Goal: Find specific page/section: Find specific page/section

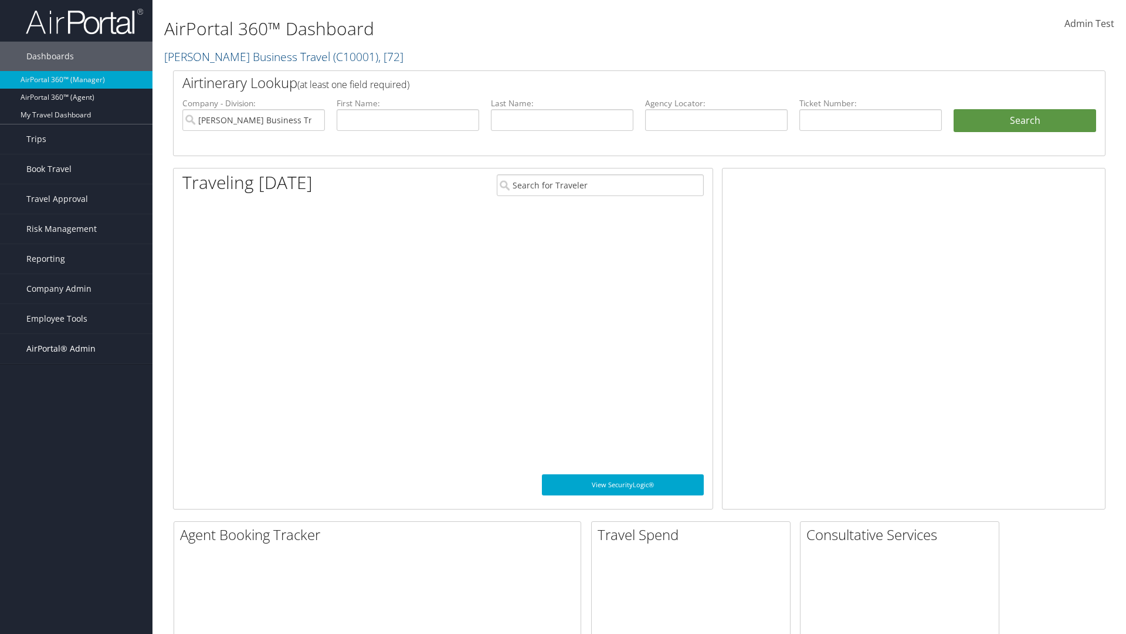
click at [76, 349] on span "AirPortal® Admin" at bounding box center [60, 348] width 69 height 29
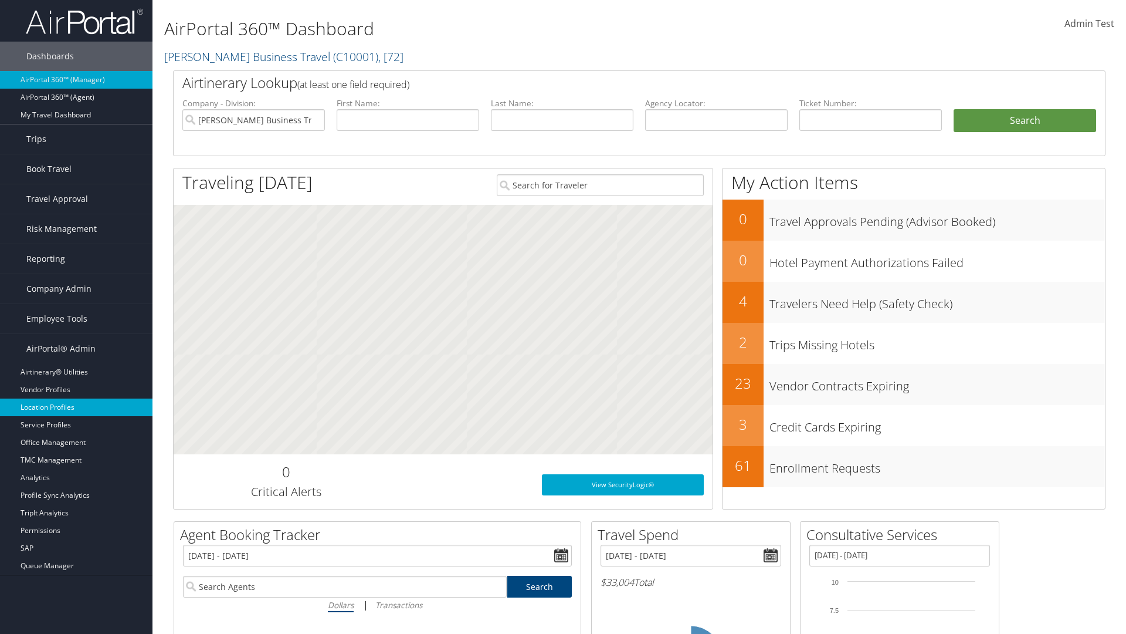
click at [76, 407] on link "Location Profiles" at bounding box center [76, 407] width 153 height 18
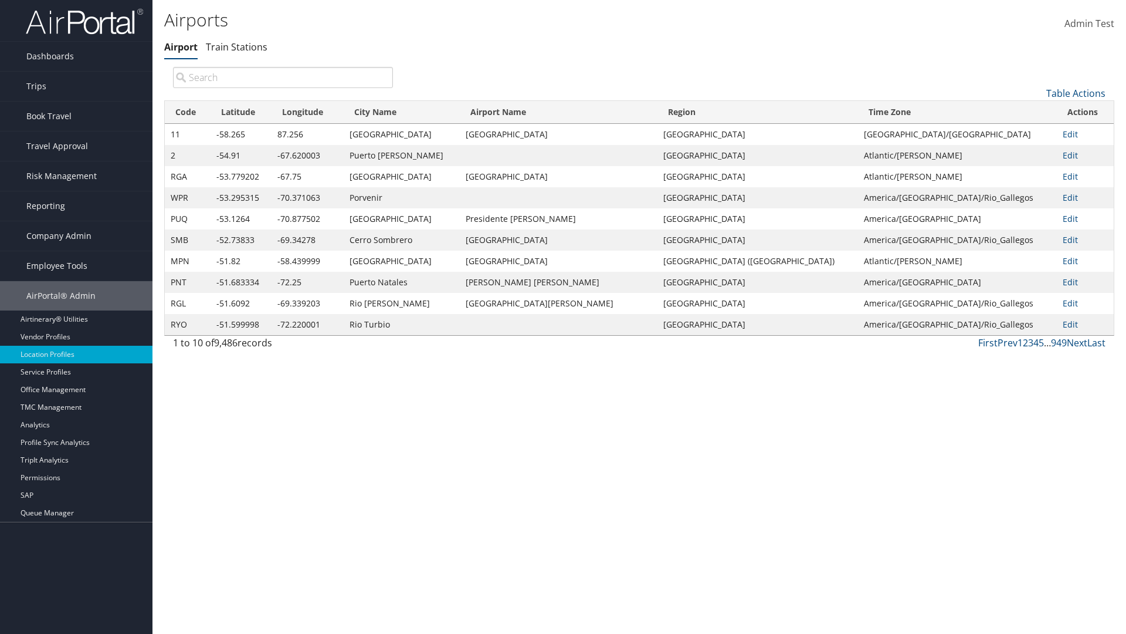
type input "11"
type input "Non-existing Name"
